Goal: Transaction & Acquisition: Purchase product/service

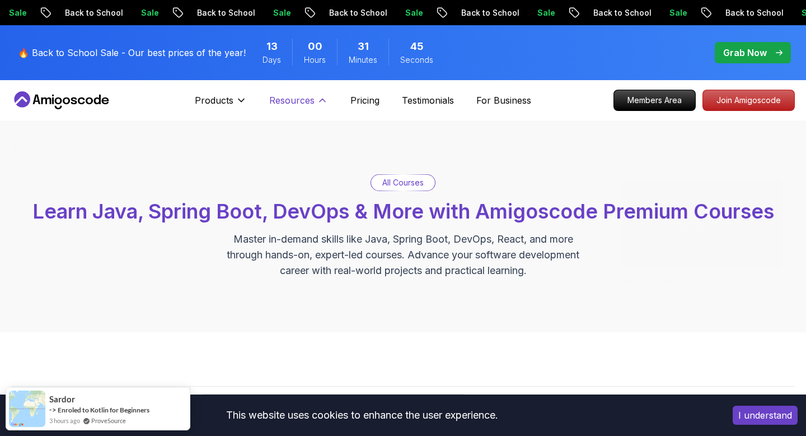
click at [293, 102] on p "Resources" at bounding box center [291, 100] width 45 height 13
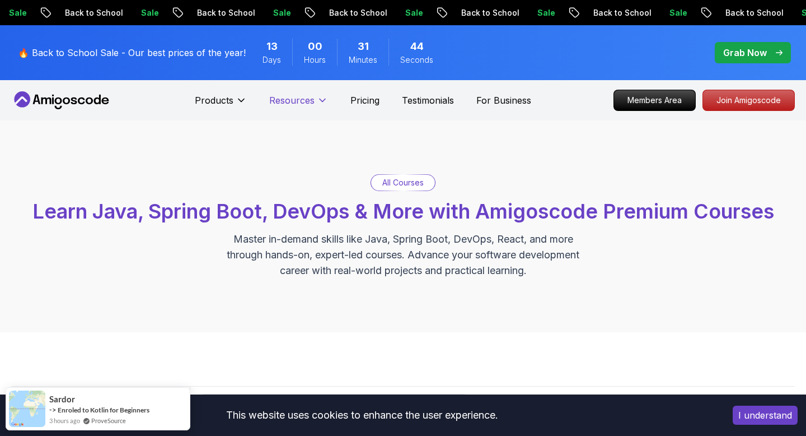
click at [293, 102] on p "Resources" at bounding box center [291, 100] width 45 height 13
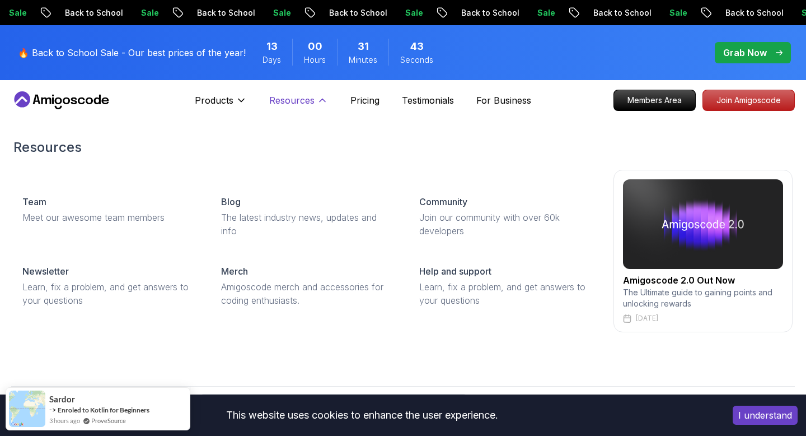
click at [293, 102] on p "Resources" at bounding box center [291, 100] width 45 height 13
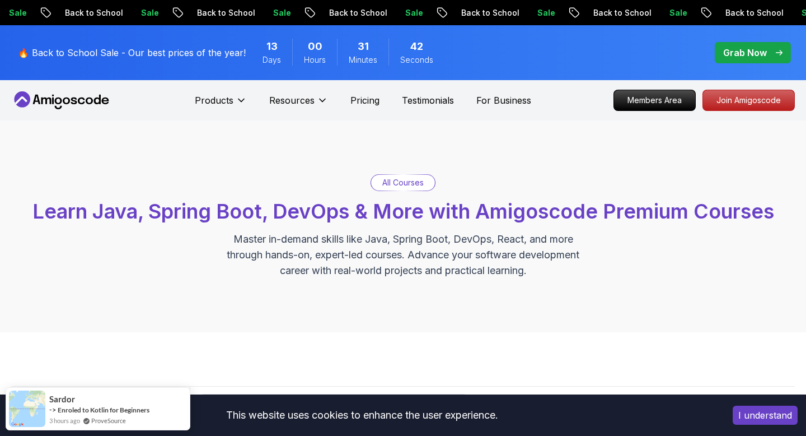
click at [748, 52] on p "Grab Now" at bounding box center [746, 52] width 44 height 13
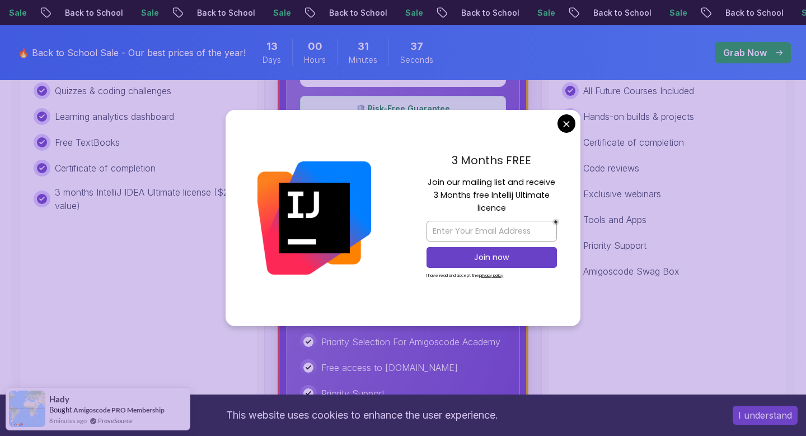
scroll to position [509, 0]
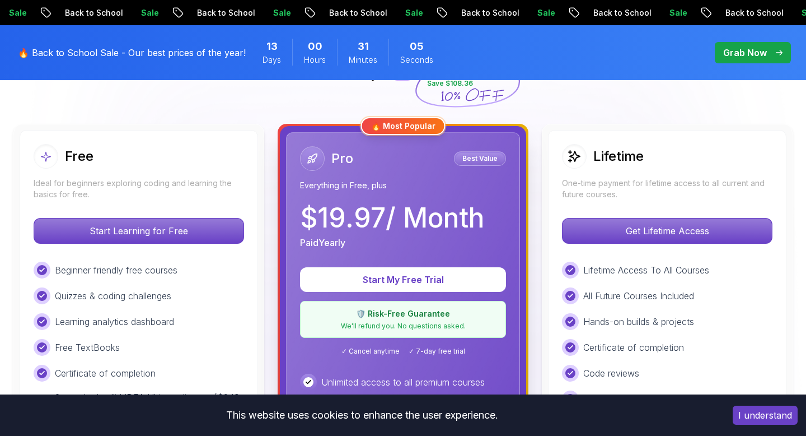
scroll to position [288, 0]
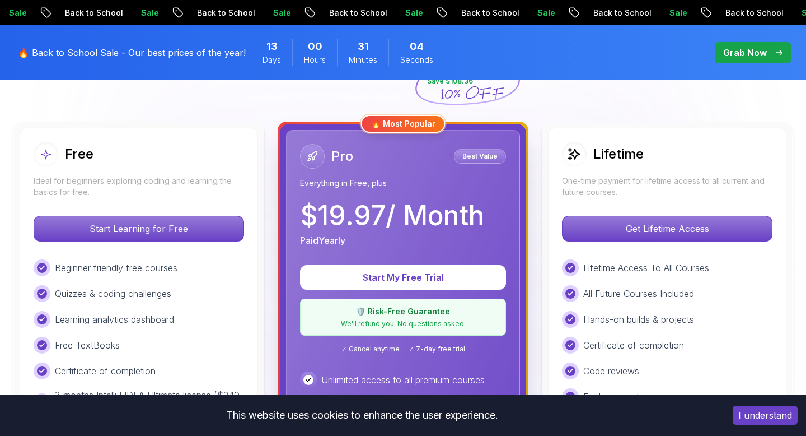
click at [632, 201] on div "Lifetime One-time payment for lifetime access to all current and future courses…" at bounding box center [667, 387] width 239 height 519
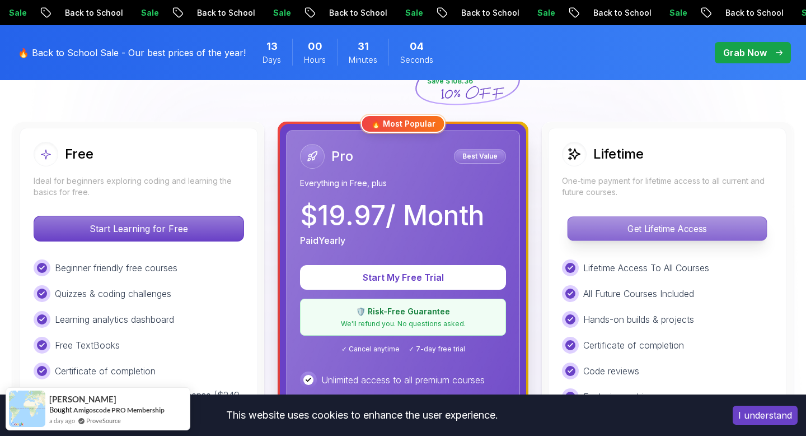
click at [636, 235] on p "Get Lifetime Access" at bounding box center [667, 229] width 199 height 24
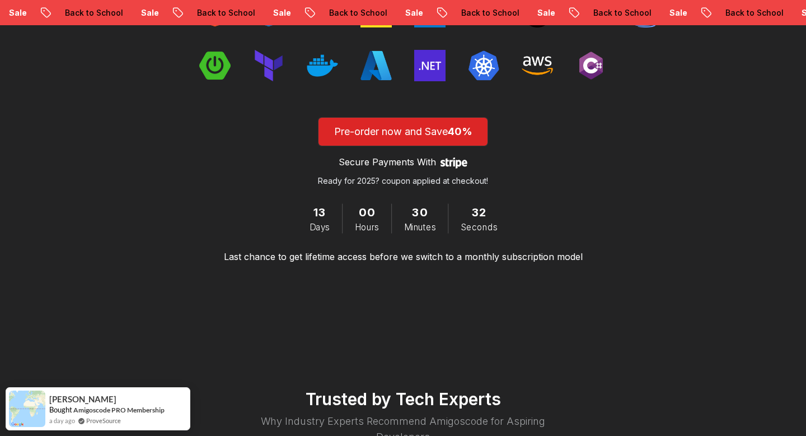
scroll to position [1489, 0]
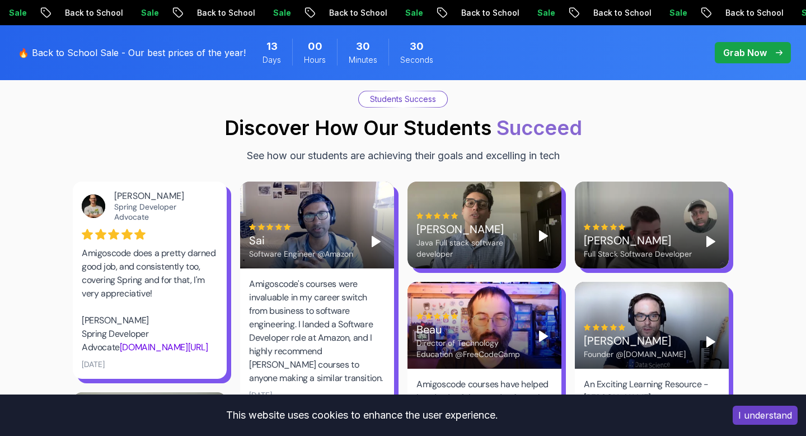
scroll to position [288, 0]
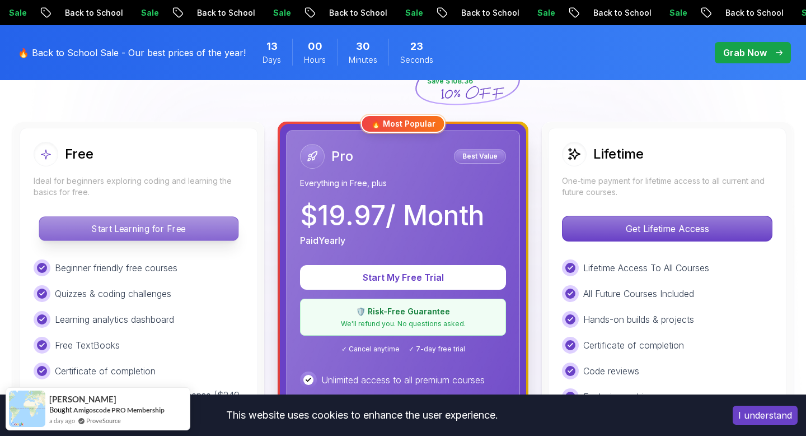
click at [113, 227] on p "Start Learning for Free" at bounding box center [138, 229] width 199 height 24
